Goal: Answer question/provide support

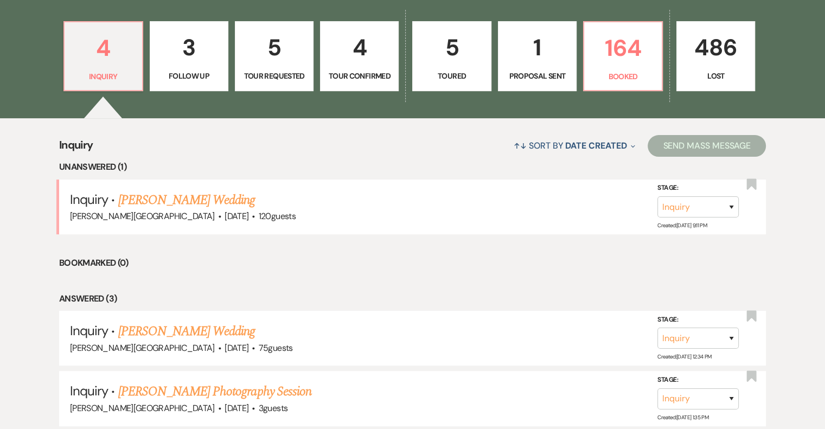
scroll to position [325, 0]
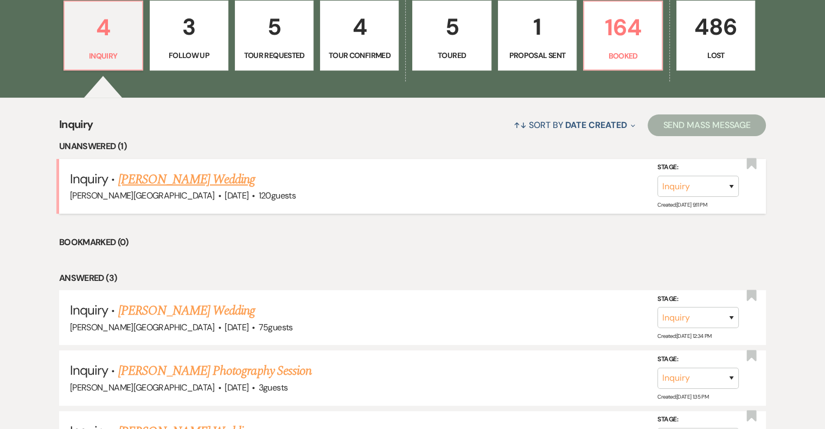
click at [213, 182] on link "[PERSON_NAME] Wedding" at bounding box center [186, 180] width 137 height 20
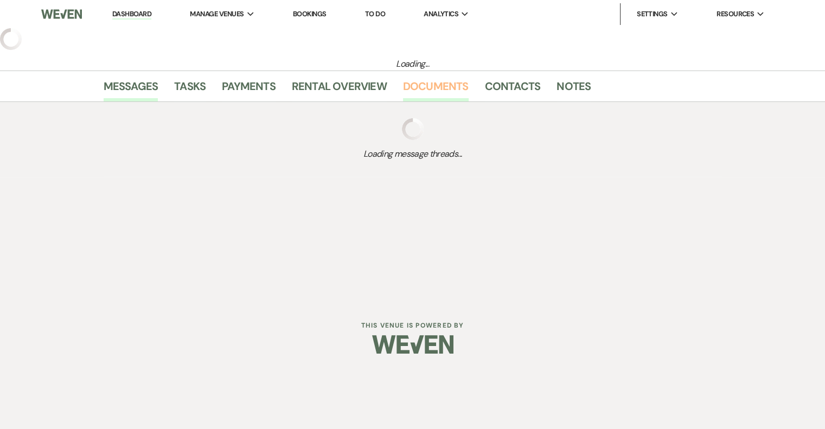
select select "5"
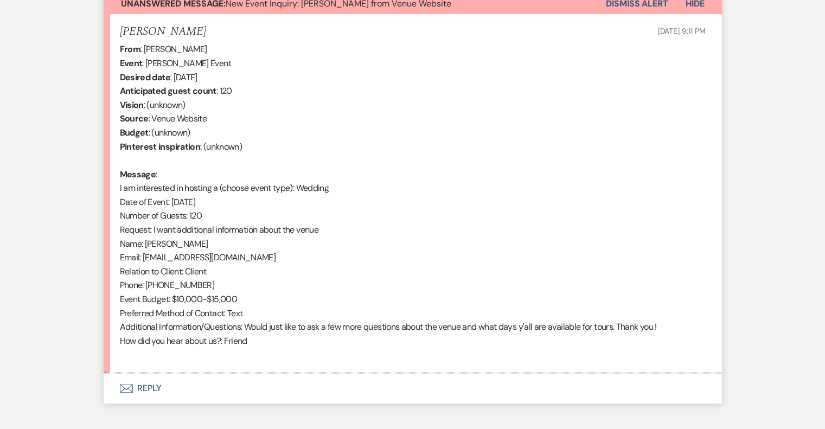
scroll to position [470, 0]
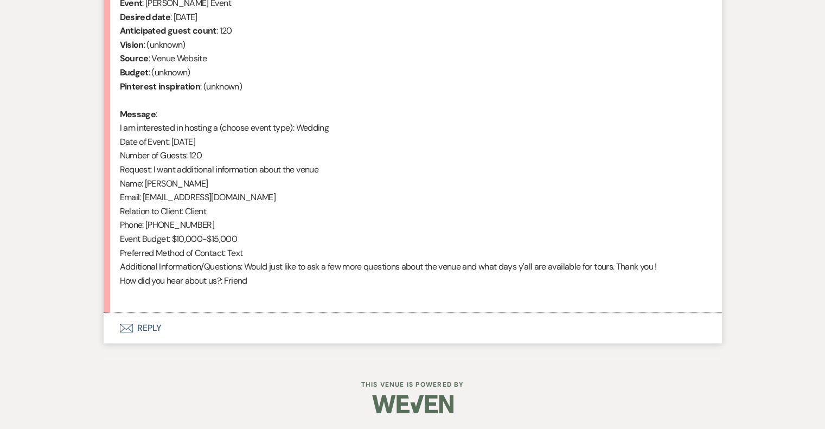
click at [147, 328] on button "Envelope Reply" at bounding box center [413, 328] width 618 height 30
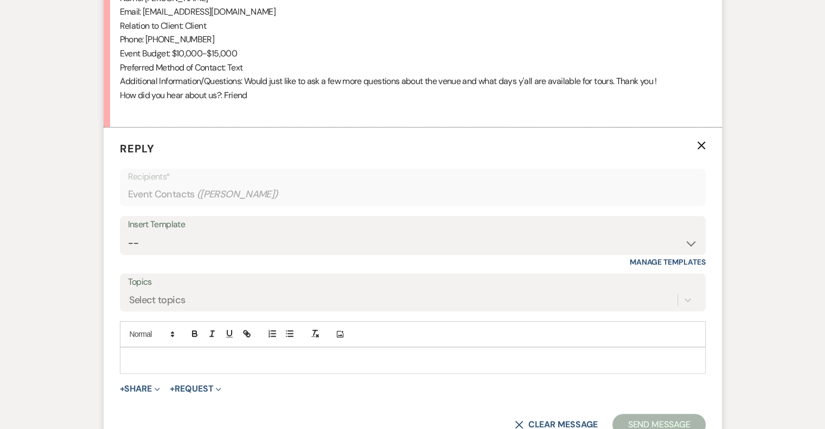
scroll to position [677, 0]
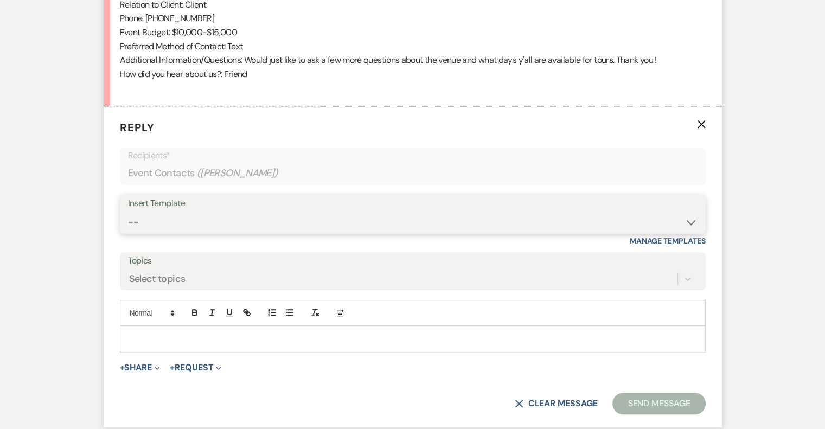
click at [241, 226] on select "-- Weven Planning Portal Introduction (Booked Events) Initial Inquiry Response …" at bounding box center [412, 221] width 569 height 21
select select "1343"
click at [128, 211] on select "-- Weven Planning Portal Introduction (Booked Events) Initial Inquiry Response …" at bounding box center [412, 221] width 569 height 21
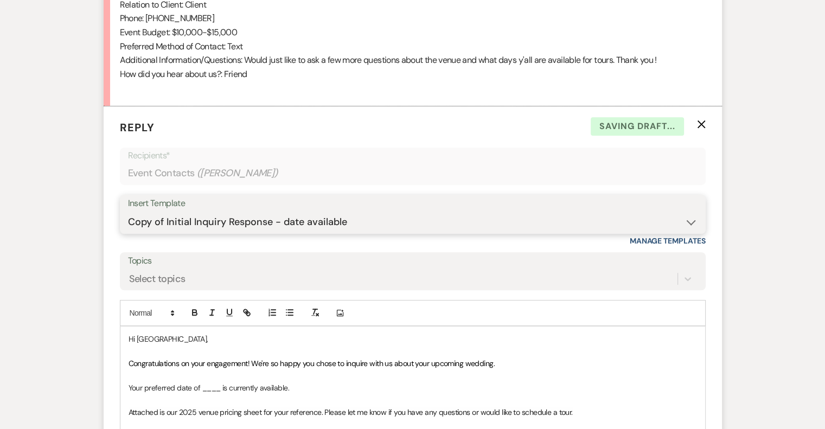
scroll to position [731, 0]
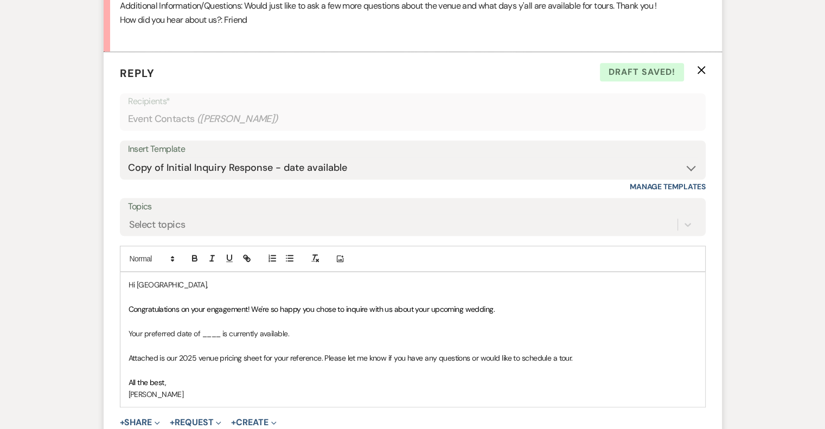
click at [132, 332] on p "Your preferred date of ____ is currently available." at bounding box center [413, 334] width 568 height 12
drag, startPoint x: 260, startPoint y: 337, endPoint x: 242, endPoint y: 335, distance: 18.0
click at [242, 335] on p "Great news! Your preferred date of ____ is currently available." at bounding box center [413, 334] width 568 height 12
click at [371, 330] on p "Great news! Your preferred date of [DATE] is currently available." at bounding box center [413, 334] width 568 height 12
click at [192, 357] on span "Attached is our 2025 venue pricing sheet for your reference. Please let me know…" at bounding box center [351, 358] width 444 height 10
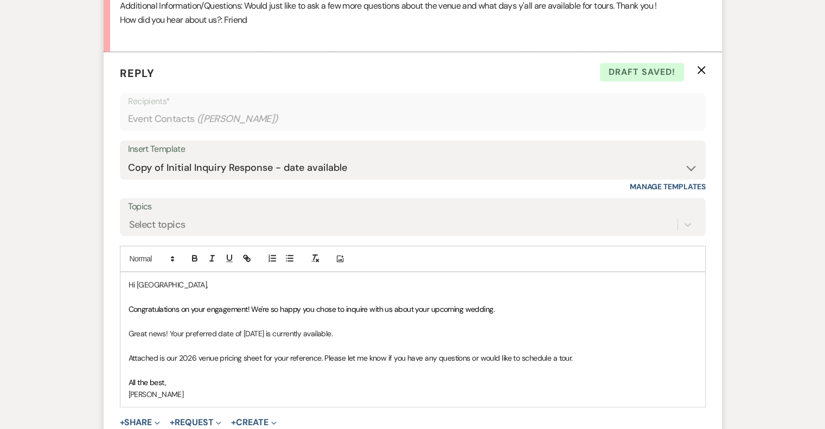
click at [349, 332] on p "Great news! Your preferred date of [DATE] is currently available." at bounding box center [413, 334] width 568 height 12
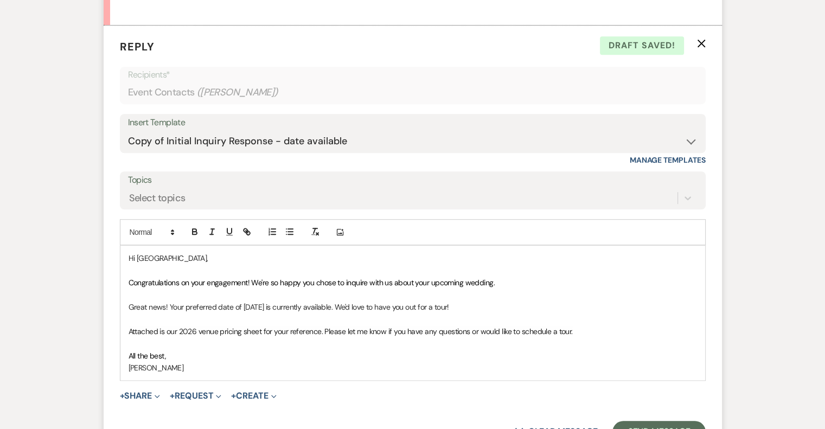
scroll to position [839, 0]
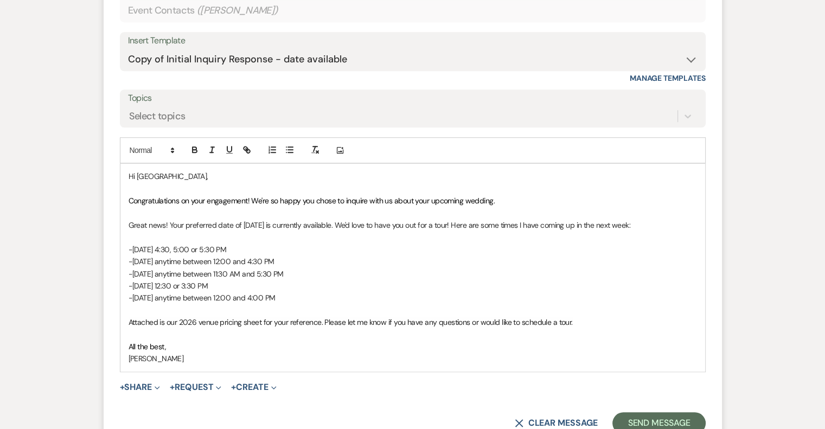
click at [324, 320] on span "Attached is our 2026 venue pricing sheet for your reference. Please let me know…" at bounding box center [351, 322] width 444 height 10
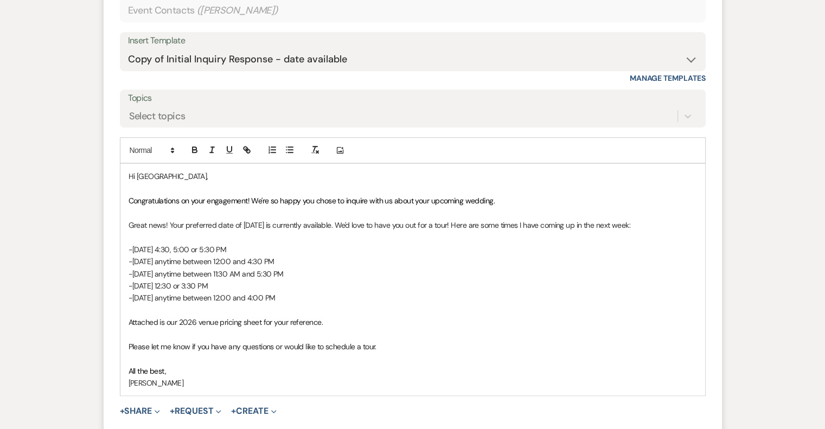
click at [129, 319] on span "Attached is our 2026 venue pricing sheet for your reference." at bounding box center [226, 322] width 194 height 10
click at [305, 323] on span "Let me know if any of those times work for you. I've alsoattached is our 2026 v…" at bounding box center [314, 322] width 371 height 10
click at [346, 320] on span "Let me know if any of those times work for you. I've also attached is our 2026 …" at bounding box center [316, 322] width 374 height 10
drag, startPoint x: 384, startPoint y: 344, endPoint x: 328, endPoint y: 354, distance: 57.3
click at [328, 354] on div "Hi [GEOGRAPHIC_DATA], Congratulations on your engagement! We're so happy you ch…" at bounding box center [412, 280] width 585 height 232
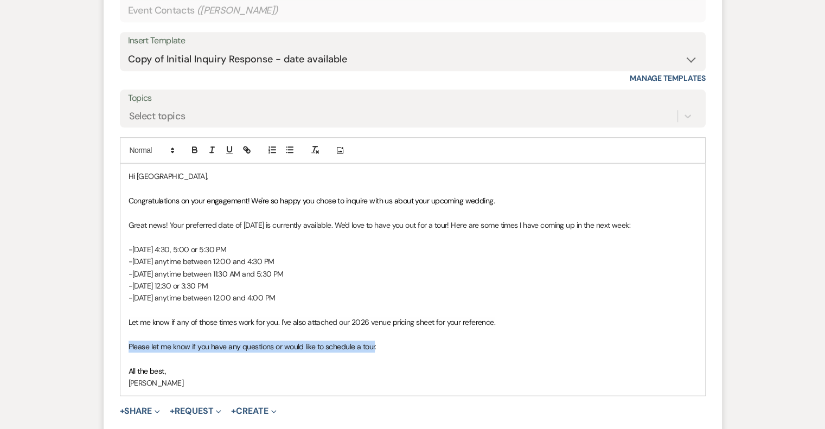
drag, startPoint x: 374, startPoint y: 345, endPoint x: 125, endPoint y: 348, distance: 248.9
click at [125, 348] on div "Hi [GEOGRAPHIC_DATA], Congratulations on your engagement! We're so happy you ch…" at bounding box center [412, 280] width 585 height 232
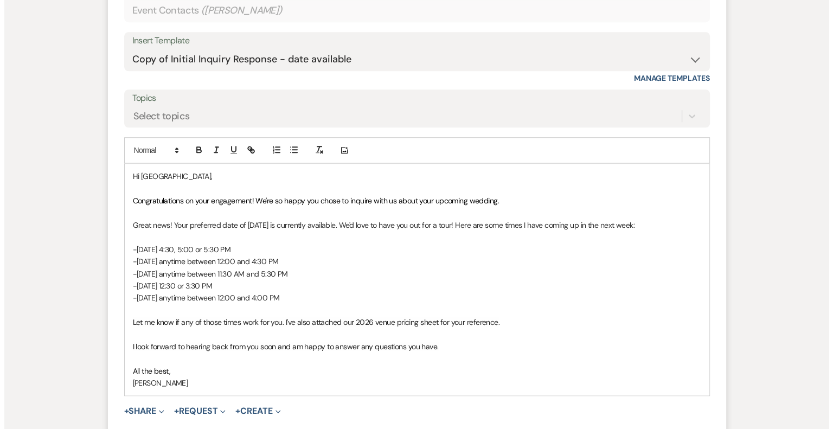
scroll to position [979, 0]
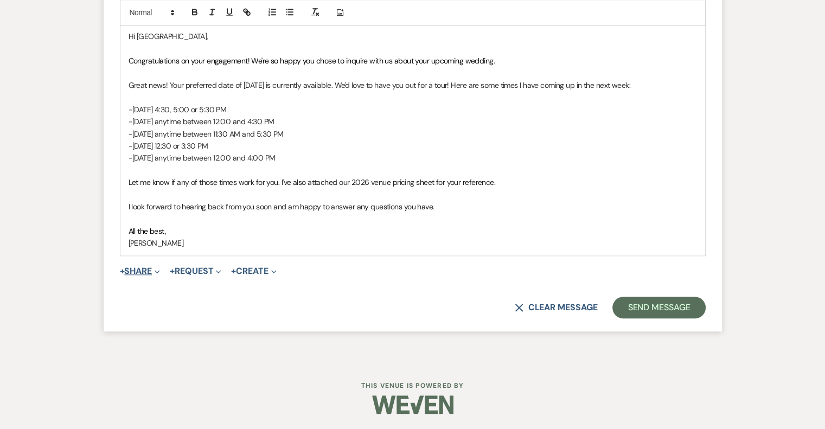
click at [136, 274] on button "+ Share Expand" at bounding box center [140, 271] width 41 height 9
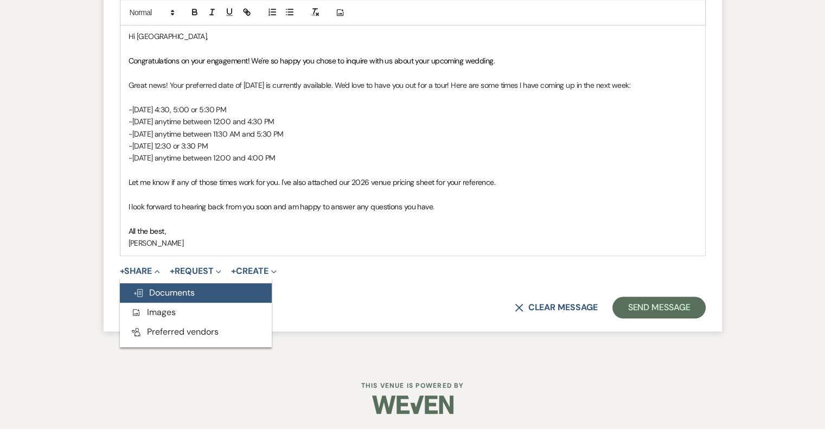
click at [143, 289] on span "Doc Upload Documents" at bounding box center [164, 292] width 62 height 11
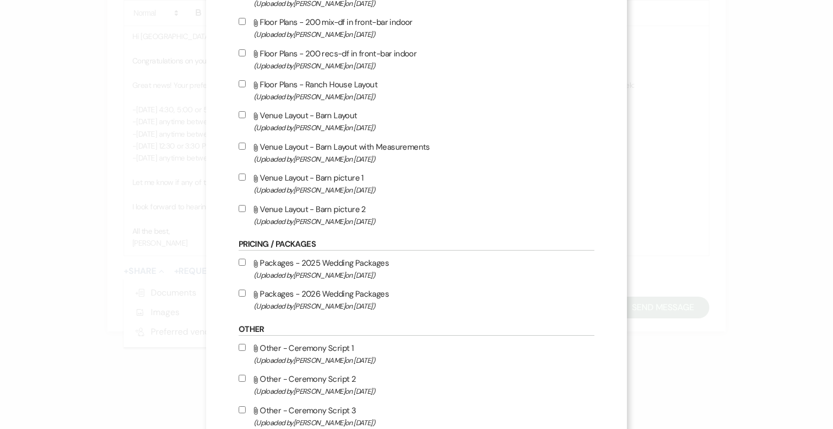
scroll to position [705, 0]
click at [243, 295] on input "Attach File Packages - 2026 Wedding Packages (Uploaded by [PERSON_NAME] on [DAT…" at bounding box center [242, 291] width 7 height 7
checkbox input "true"
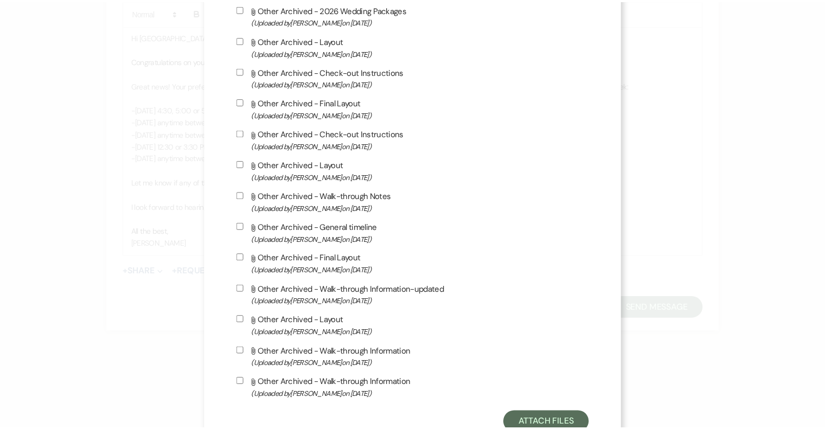
scroll to position [2113, 0]
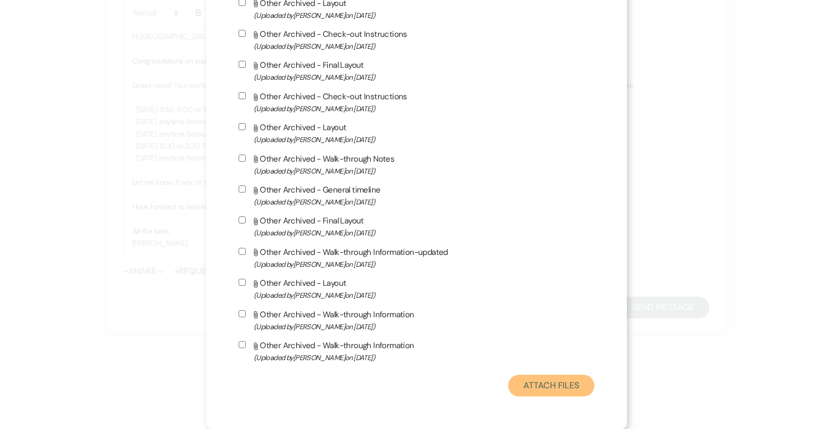
click at [552, 383] on button "Attach Files" at bounding box center [551, 386] width 86 height 22
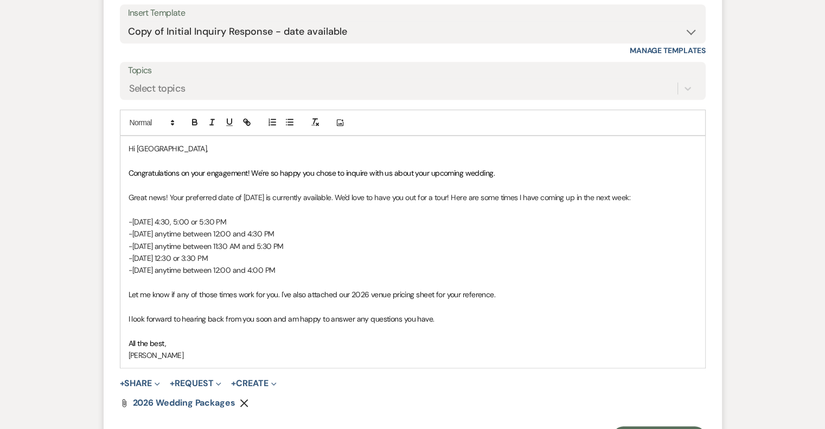
scroll to position [942, 0]
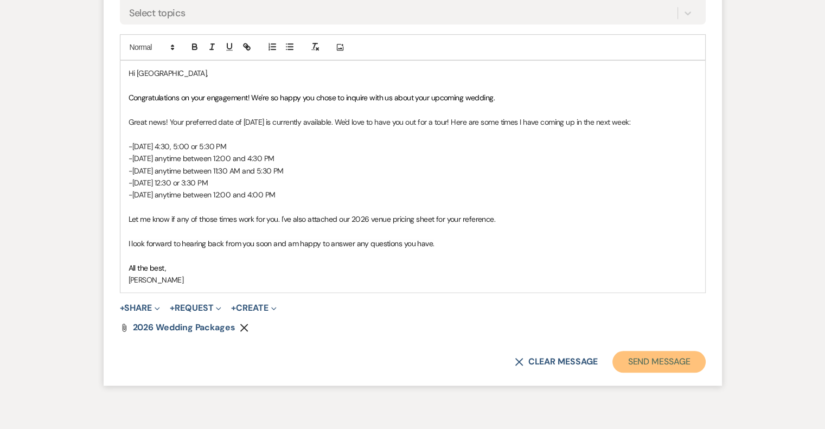
click at [641, 365] on button "Send Message" at bounding box center [658, 362] width 93 height 22
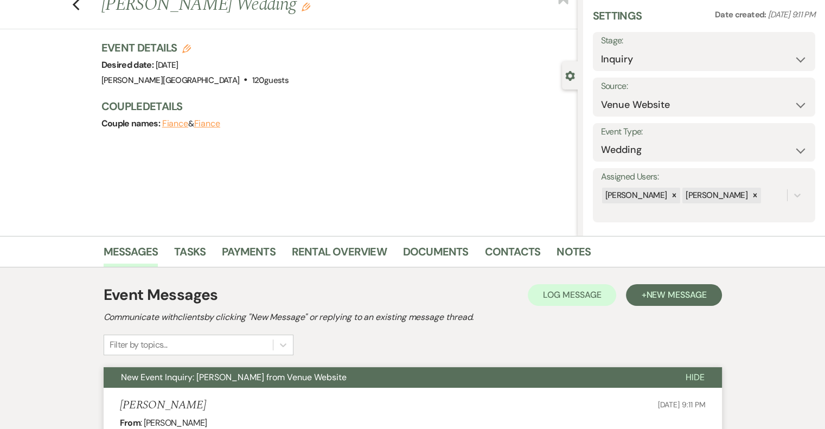
scroll to position [0, 0]
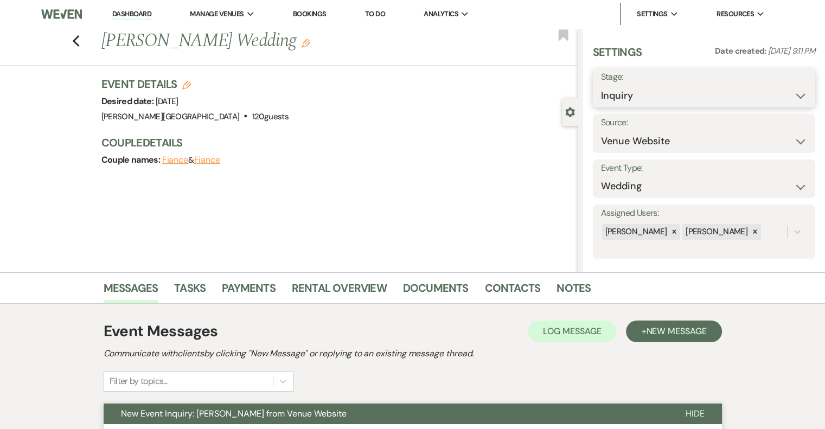
click at [669, 101] on select "Inquiry Follow Up Tour Requested Tour Confirmed Toured Proposal Sent Booked Lost" at bounding box center [704, 95] width 206 height 21
select select "2"
click at [601, 85] on select "Inquiry Follow Up Tour Requested Tour Confirmed Toured Proposal Sent Booked Lost" at bounding box center [704, 95] width 206 height 21
click at [793, 86] on button "Save" at bounding box center [792, 88] width 46 height 22
click at [113, 14] on link "Dashboard" at bounding box center [131, 14] width 39 height 10
